Goal: Find specific page/section

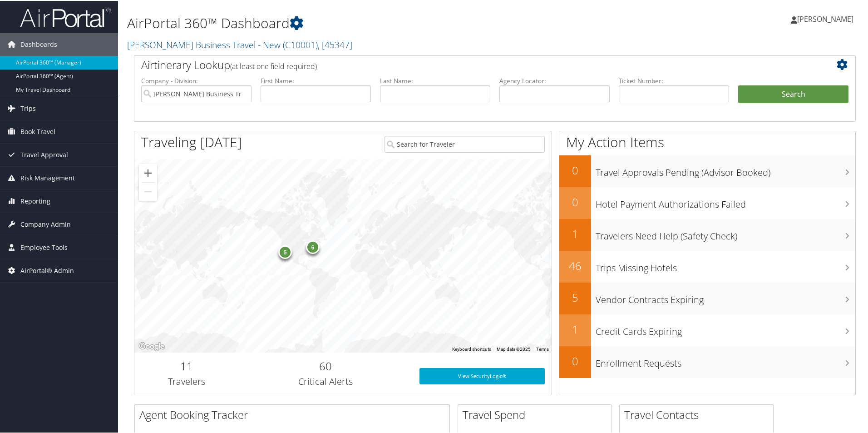
click at [49, 268] on span "AirPortal® Admin" at bounding box center [47, 269] width 54 height 23
click at [52, 225] on span "Company Admin" at bounding box center [45, 223] width 50 height 23
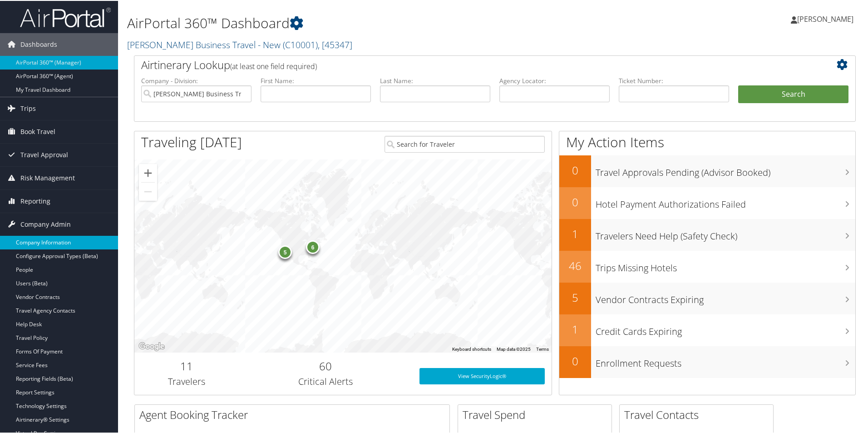
click at [54, 238] on link "Company Information" at bounding box center [59, 242] width 118 height 14
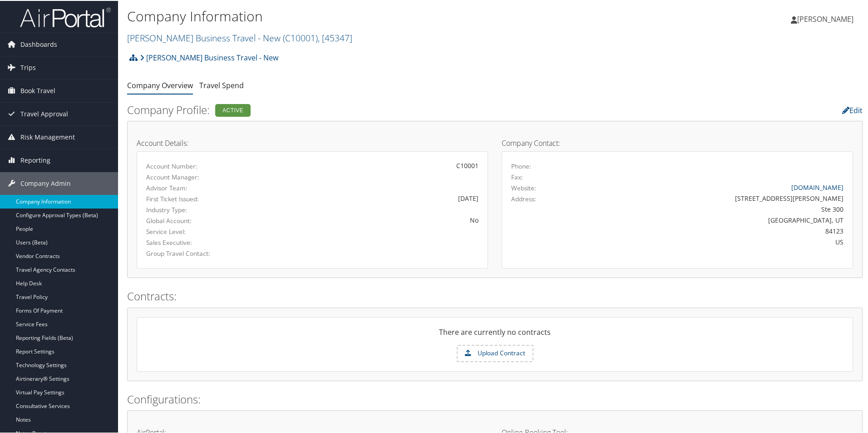
click at [54, 199] on link "Company Information" at bounding box center [59, 201] width 118 height 14
click at [308, 35] on span "( C10001 )" at bounding box center [300, 37] width 35 height 12
click at [196, 40] on link "Christopherson Business Travel - New ( C10001 ) , [ 45347 ]" at bounding box center [239, 37] width 225 height 12
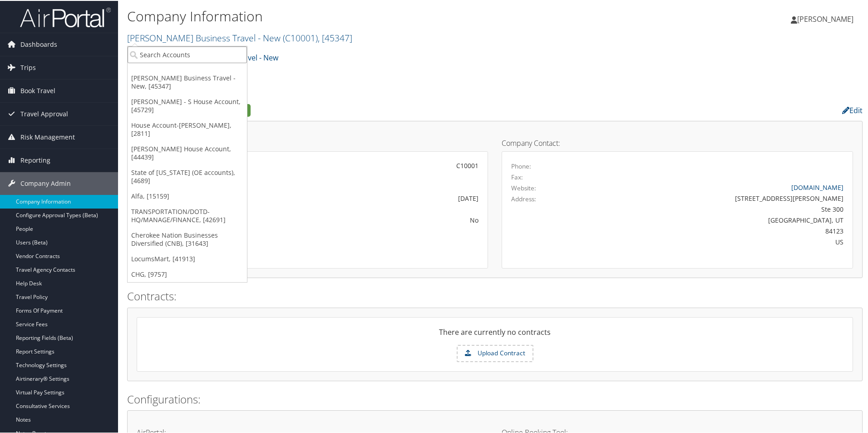
click at [192, 51] on input "search" at bounding box center [187, 53] width 119 height 17
type input "usana"
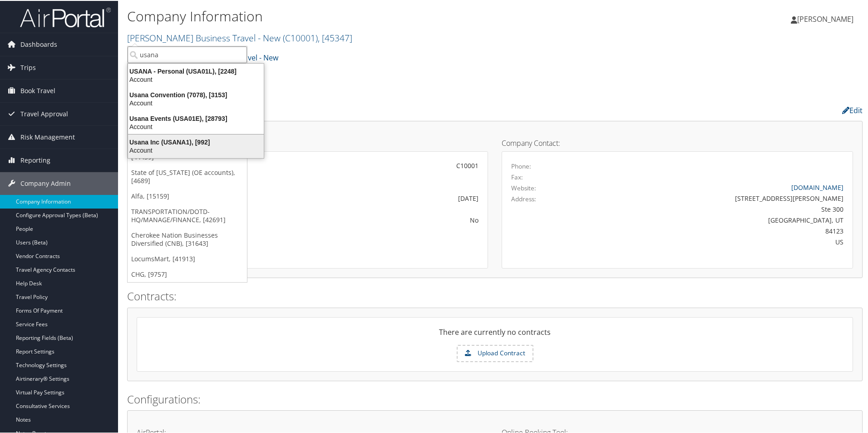
click at [185, 147] on div "Account" at bounding box center [196, 149] width 147 height 8
